Goal: Complete application form

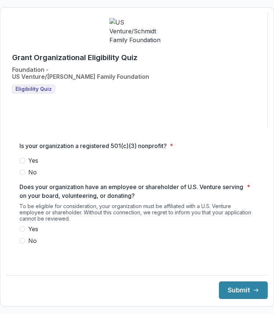
click at [165, 143] on p "Is your organization a registered 501(c)(3) nonprofit?" at bounding box center [92, 146] width 147 height 9
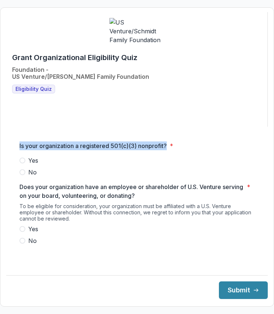
drag, startPoint x: 166, startPoint y: 143, endPoint x: 19, endPoint y: 144, distance: 146.4
click at [19, 144] on p "Is your organization a registered 501(c)(3) nonprofit?" at bounding box center [92, 146] width 147 height 9
copy p "Is your organization a registered 501(c)(3) nonprofit?"
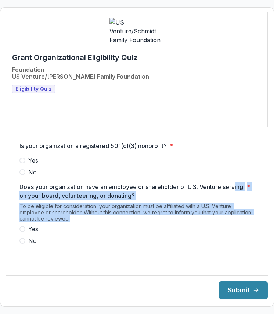
drag, startPoint x: 73, startPoint y: 218, endPoint x: 32, endPoint y: 194, distance: 48.0
click at [32, 194] on div "Does your organization have an employee or shareholder of U.S. Venture serving …" at bounding box center [136, 214] width 235 height 63
click at [132, 201] on div "Does your organization have an employee or shareholder of U.S. Venture serving …" at bounding box center [136, 214] width 235 height 63
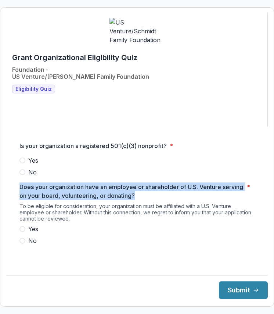
drag, startPoint x: 153, startPoint y: 194, endPoint x: 18, endPoint y: 188, distance: 135.2
click at [18, 188] on div "Is your organization a registered 501(c)(3) nonprofit? * Yes No Does your organ…" at bounding box center [137, 196] width 247 height 121
copy p "Does your organization have an employee or shareholder of U.S. Venture serving …"
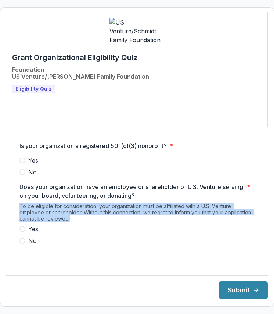
drag, startPoint x: 72, startPoint y: 218, endPoint x: 18, endPoint y: 207, distance: 55.1
click at [18, 207] on div "Is your organization a registered 501(c)(3) nonprofit? * Yes No Does your organ…" at bounding box center [137, 196] width 247 height 121
copy div "To be eligible for consideration, your organization must be affiliated with a U…"
click at [23, 159] on span at bounding box center [22, 161] width 6 height 6
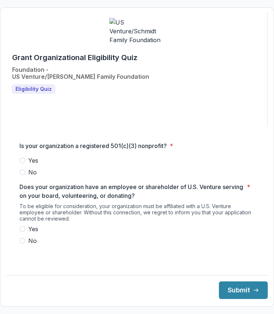
click at [23, 159] on div "Is your organization a registered 501(c)(3) nonprofit? * Yes No Does your organ…" at bounding box center [136, 196] width 235 height 121
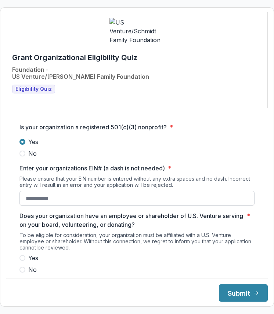
click at [88, 192] on input "Enter your organizations EIN# (a dash is not needed) *" at bounding box center [136, 198] width 235 height 15
